Goal: Information Seeking & Learning: Learn about a topic

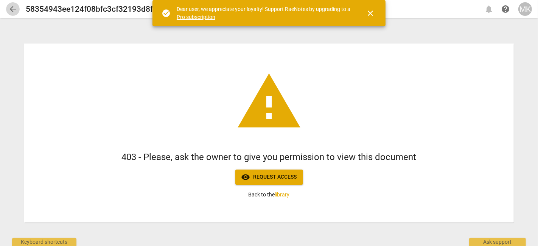
click at [15, 12] on span "arrow_back" at bounding box center [12, 9] width 9 height 9
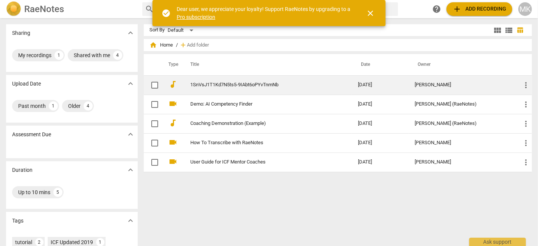
click at [211, 83] on link "1SnVsJ1T1Kd7N5ts5-9IAbt6oPYvTnmNb" at bounding box center [261, 85] width 140 height 6
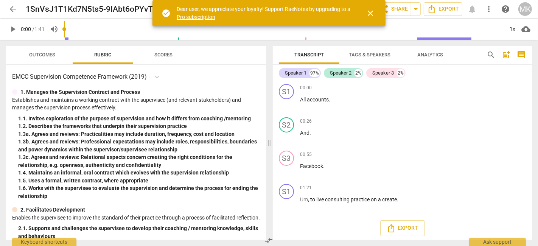
click at [428, 55] on span "Analytics" at bounding box center [430, 55] width 26 height 6
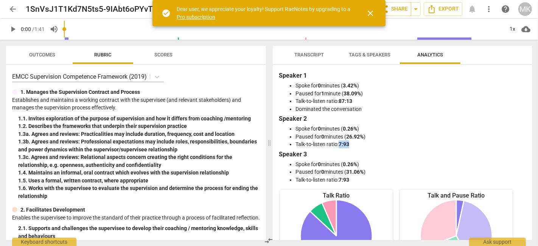
drag, startPoint x: 339, startPoint y: 144, endPoint x: 355, endPoint y: 144, distance: 15.9
click at [355, 144] on li "Talk-to-listen ratio: 7:93" at bounding box center [409, 144] width 229 height 8
click at [341, 142] on b "7:93" at bounding box center [343, 144] width 11 height 6
drag, startPoint x: 340, startPoint y: 178, endPoint x: 352, endPoint y: 178, distance: 12.1
click at [352, 178] on li "Talk-to-listen ratio: 7:93" at bounding box center [409, 180] width 229 height 8
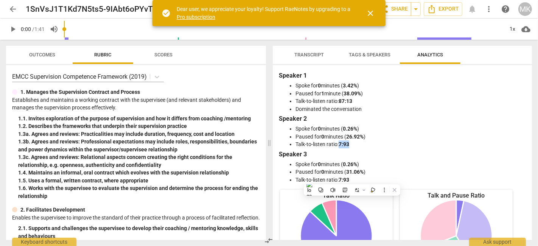
drag, startPoint x: 339, startPoint y: 141, endPoint x: 353, endPoint y: 142, distance: 14.4
click at [353, 142] on li "Talk-to-listen ratio: 7:93" at bounding box center [409, 144] width 229 height 8
drag, startPoint x: 339, startPoint y: 98, endPoint x: 351, endPoint y: 99, distance: 12.2
click at [351, 99] on li "Talk-to-listen ratio: 87:13" at bounding box center [409, 101] width 229 height 8
